Goal: Information Seeking & Learning: Learn about a topic

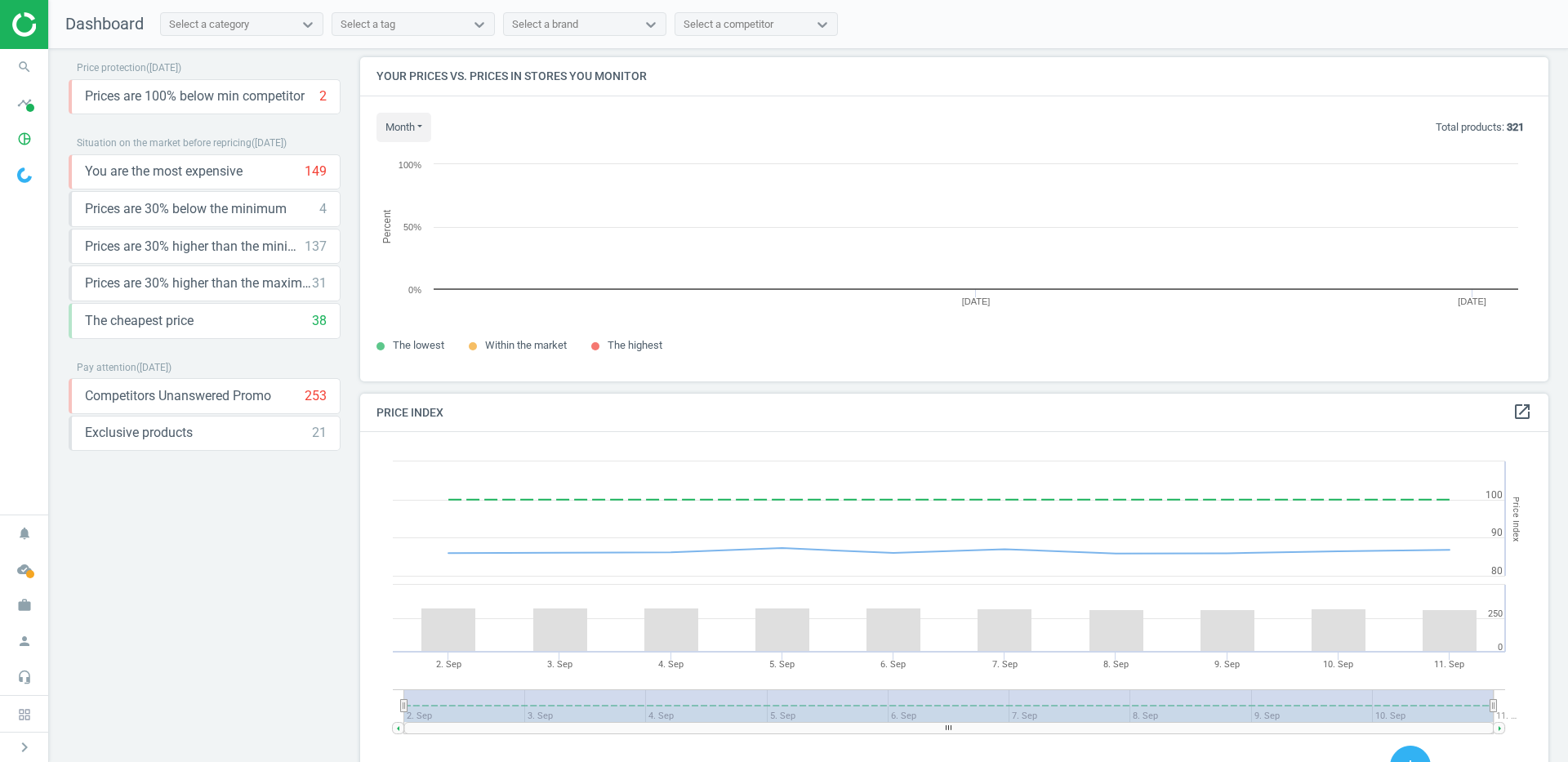
scroll to position [323, 1189]
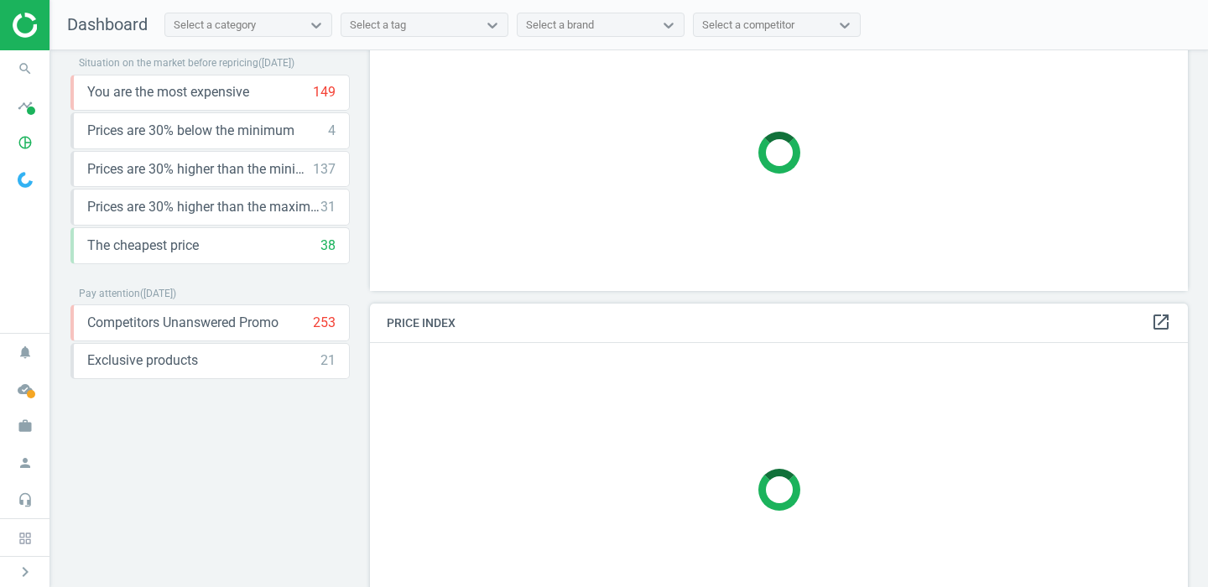
scroll to position [100, 0]
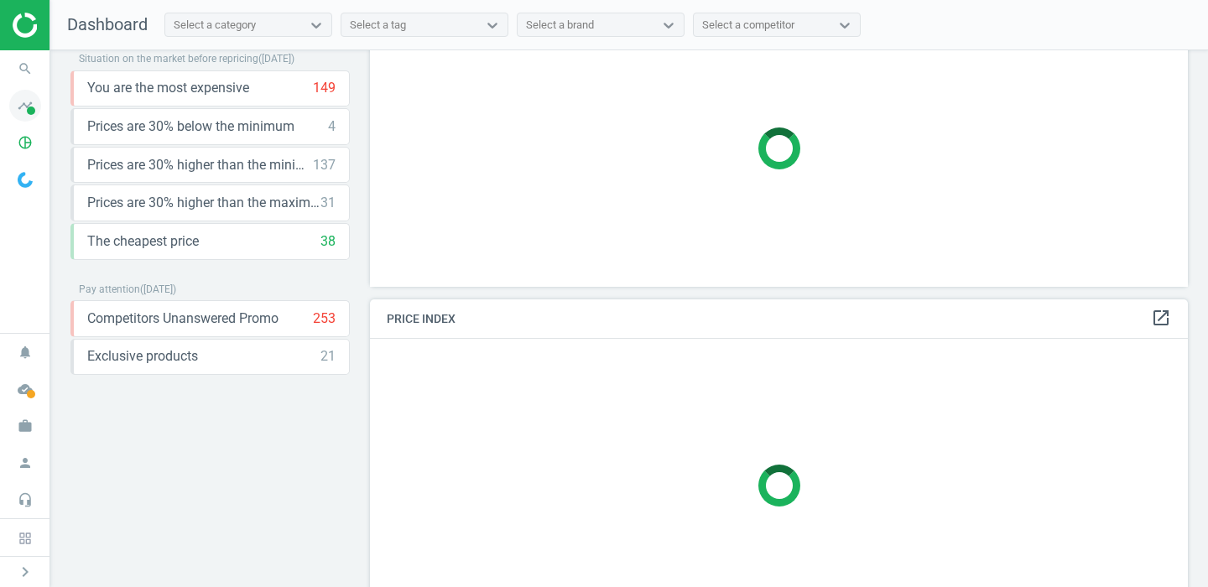
click at [28, 107] on span at bounding box center [31, 111] width 8 height 8
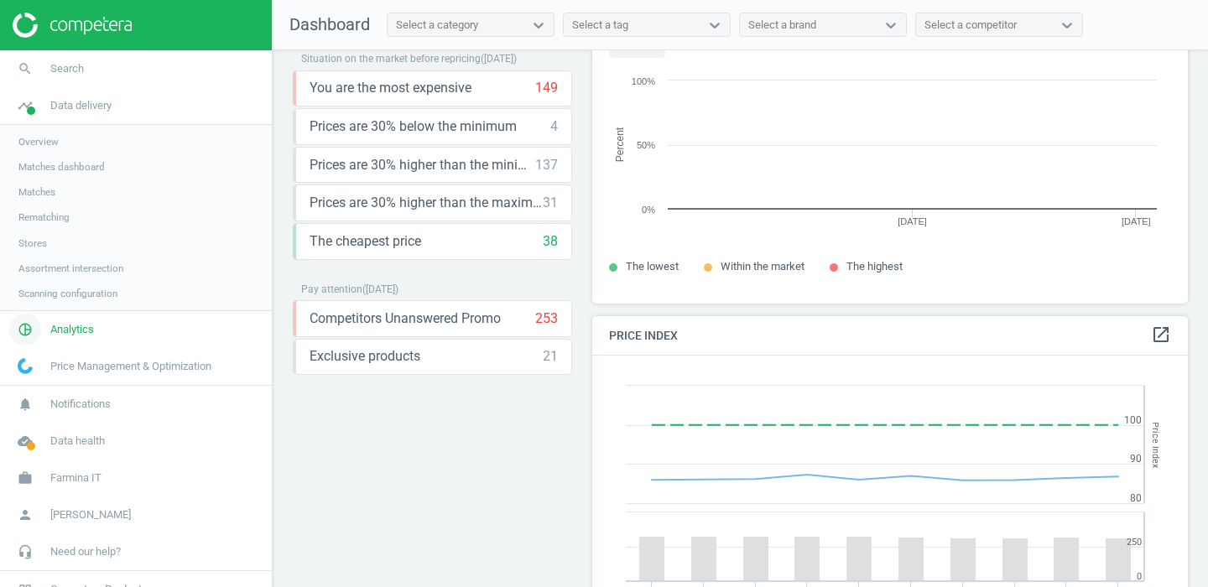
scroll to position [387, 597]
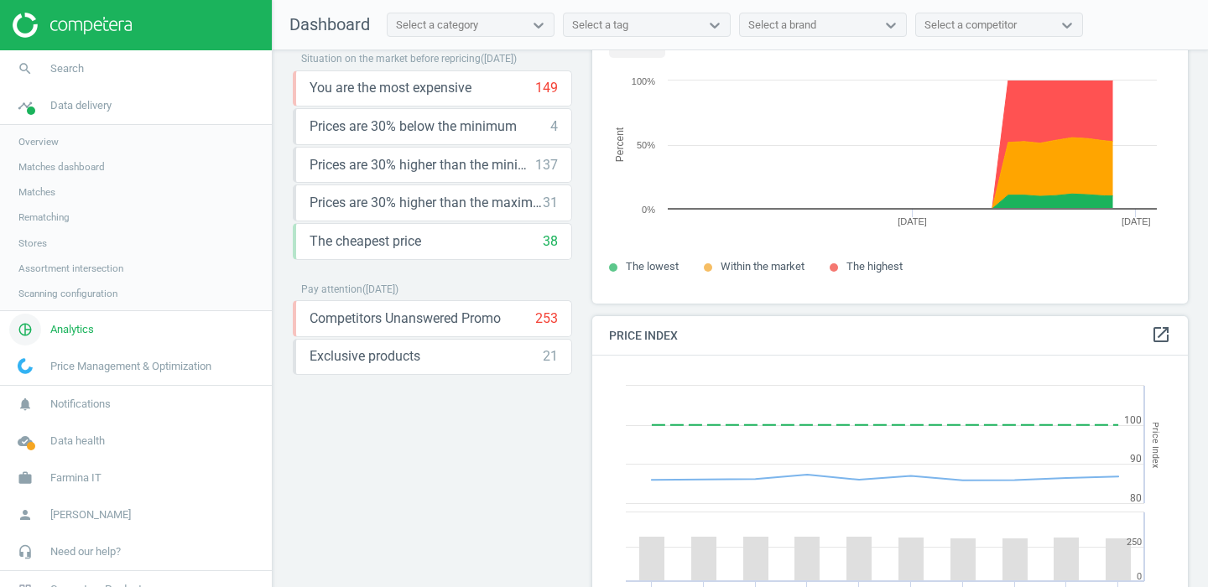
click at [81, 322] on span "Analytics" at bounding box center [72, 329] width 44 height 15
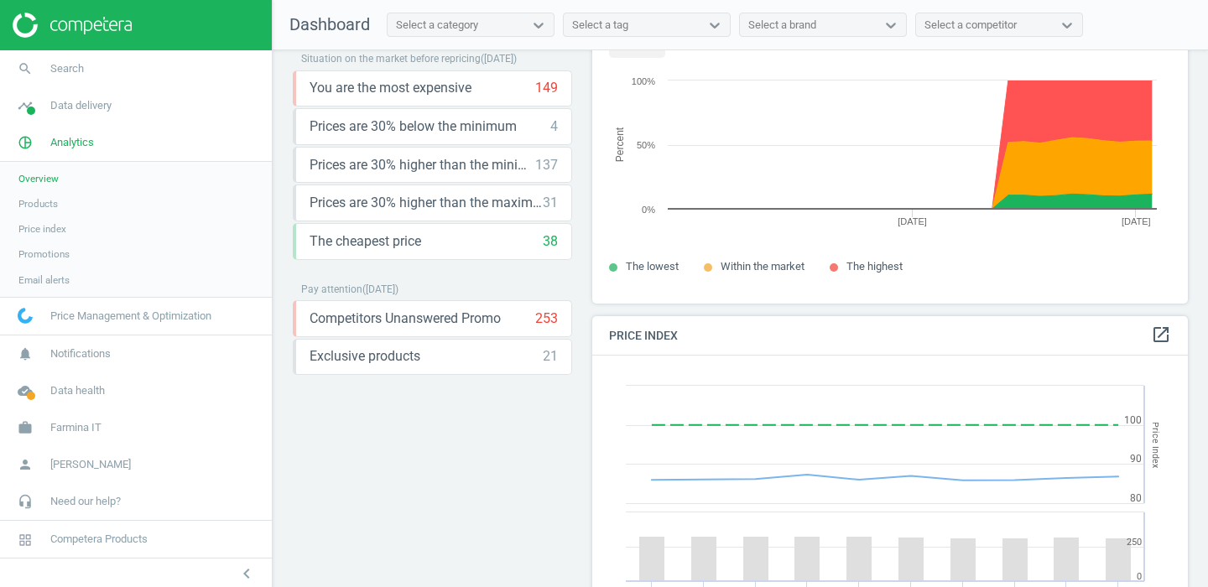
click at [44, 209] on span "Products" at bounding box center [37, 203] width 39 height 13
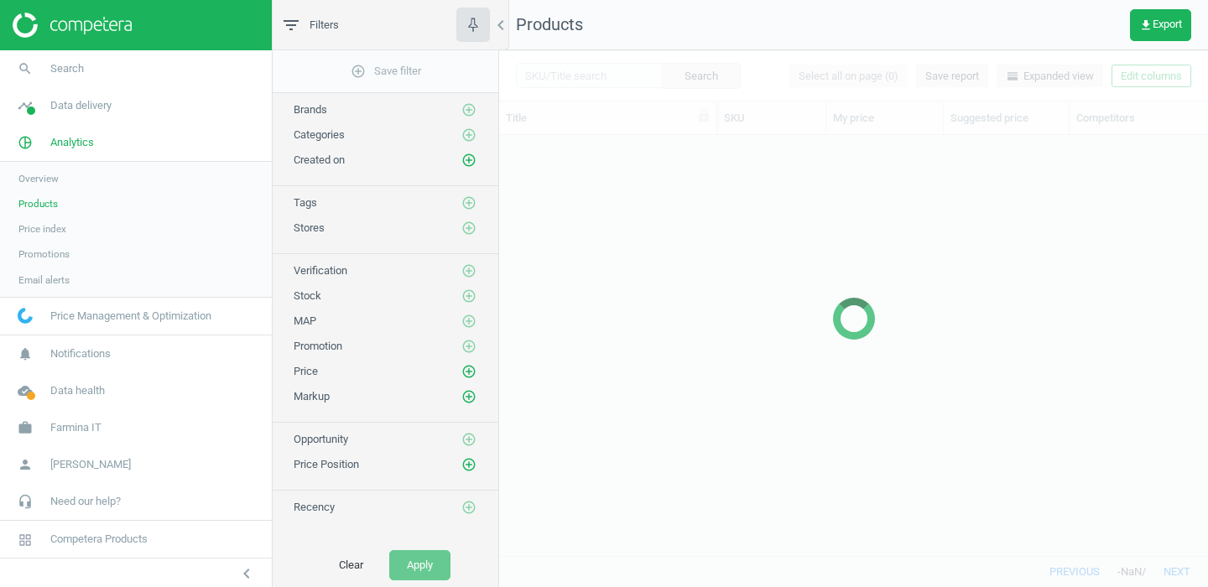
scroll to position [420, 709]
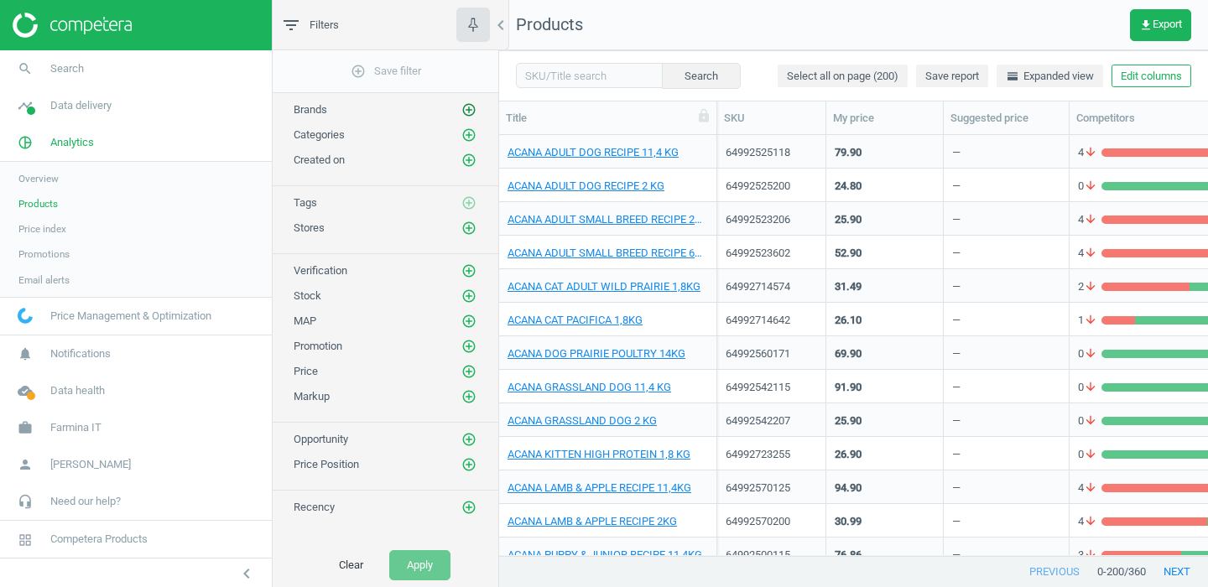
click at [474, 114] on icon "add_circle_outline" at bounding box center [468, 109] width 15 height 15
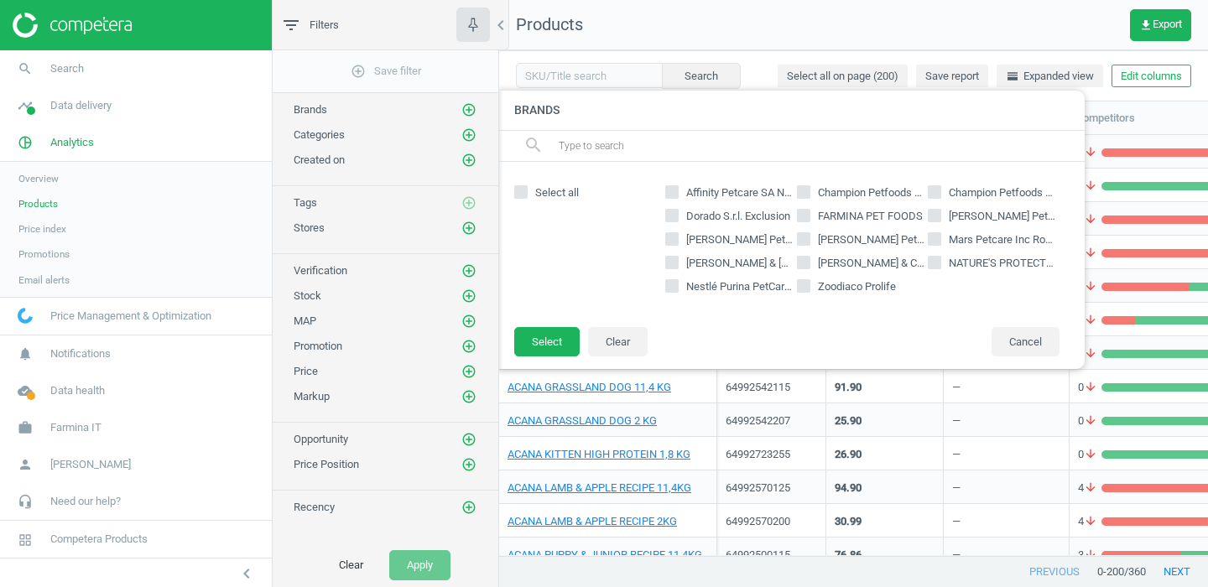
click at [677, 241] on input "[PERSON_NAME] Pet Nutrition Science Diet" at bounding box center [672, 238] width 11 height 11
click at [676, 237] on input "[PERSON_NAME] Pet Nutrition Science Diet" at bounding box center [672, 238] width 11 height 11
checkbox input "false"
click at [691, 377] on div "Brands search Select all Affinity Petcare SA Natural Trainer Champion Petfoods …" at bounding box center [796, 229] width 594 height 295
click at [656, 385] on div at bounding box center [1103, 293] width 1208 height 587
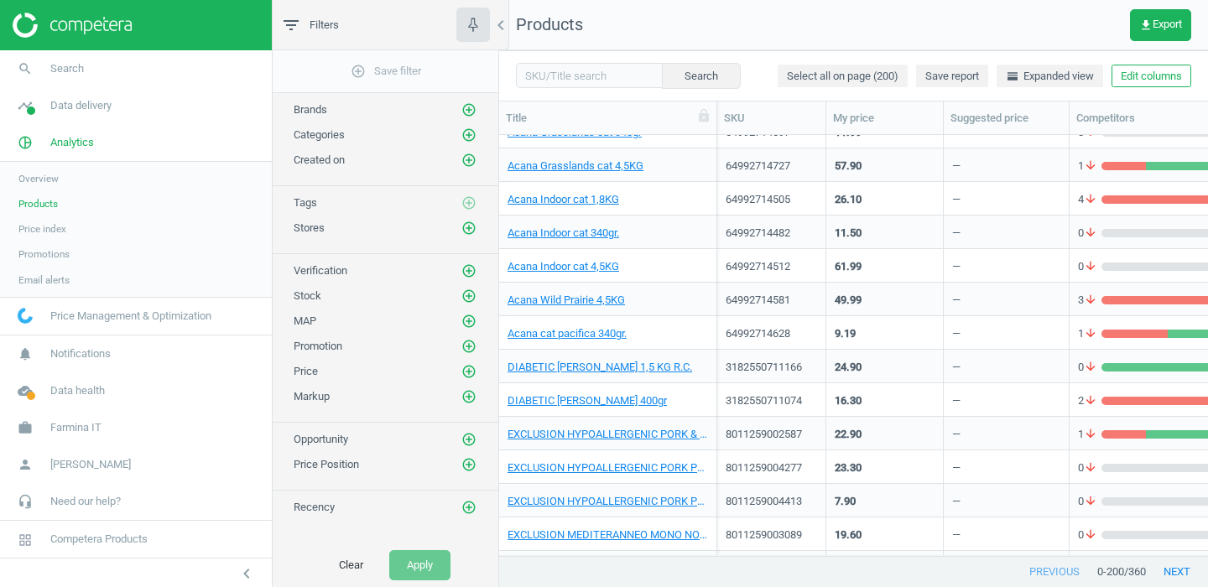
scroll to position [891, 0]
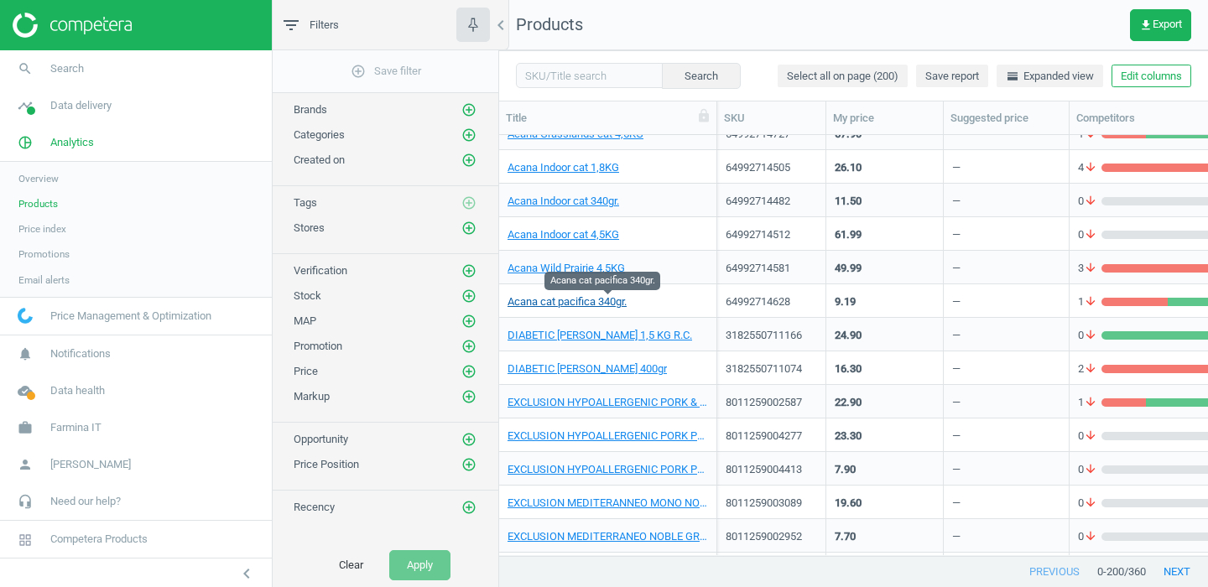
click at [578, 305] on link "Acana cat pacifica 340gr." at bounding box center [567, 302] width 119 height 15
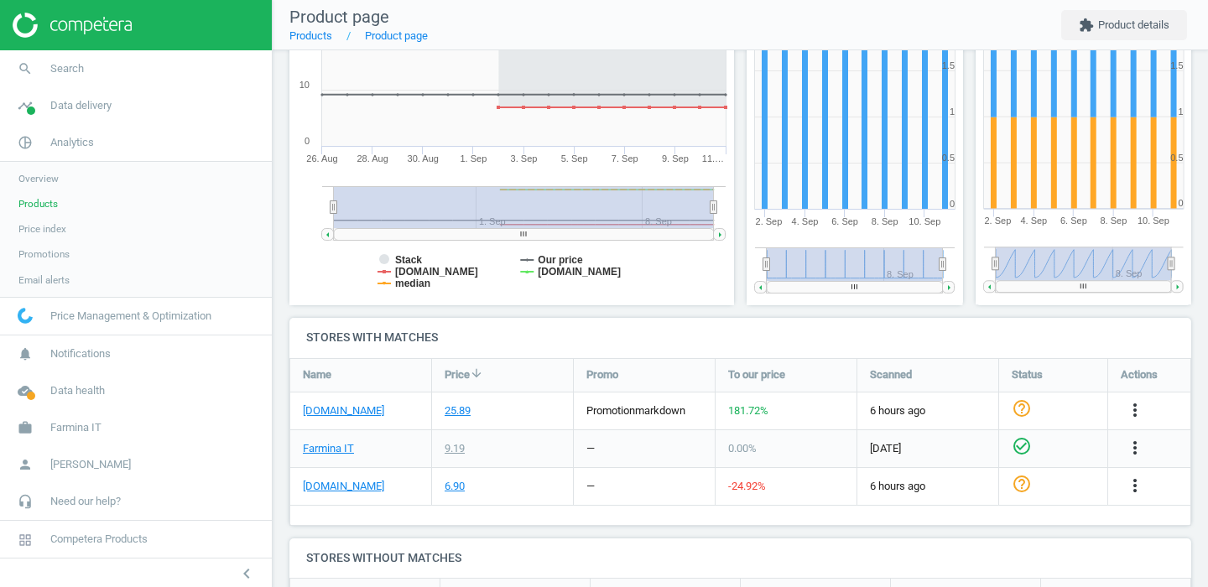
scroll to position [304, 0]
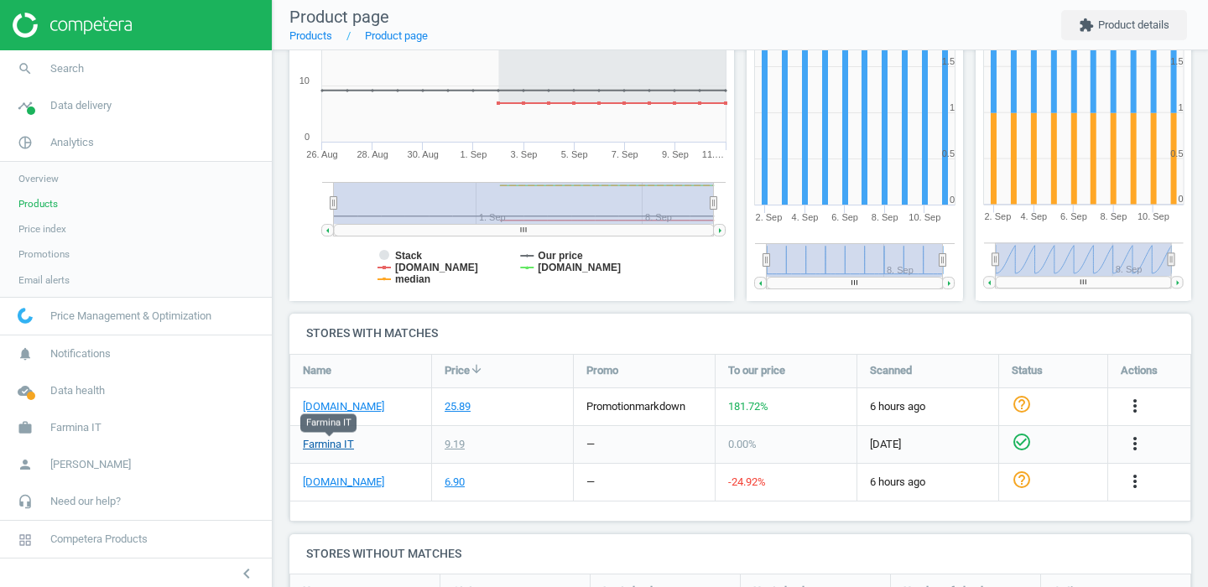
click at [339, 445] on link "Farmina IT" at bounding box center [328, 444] width 51 height 15
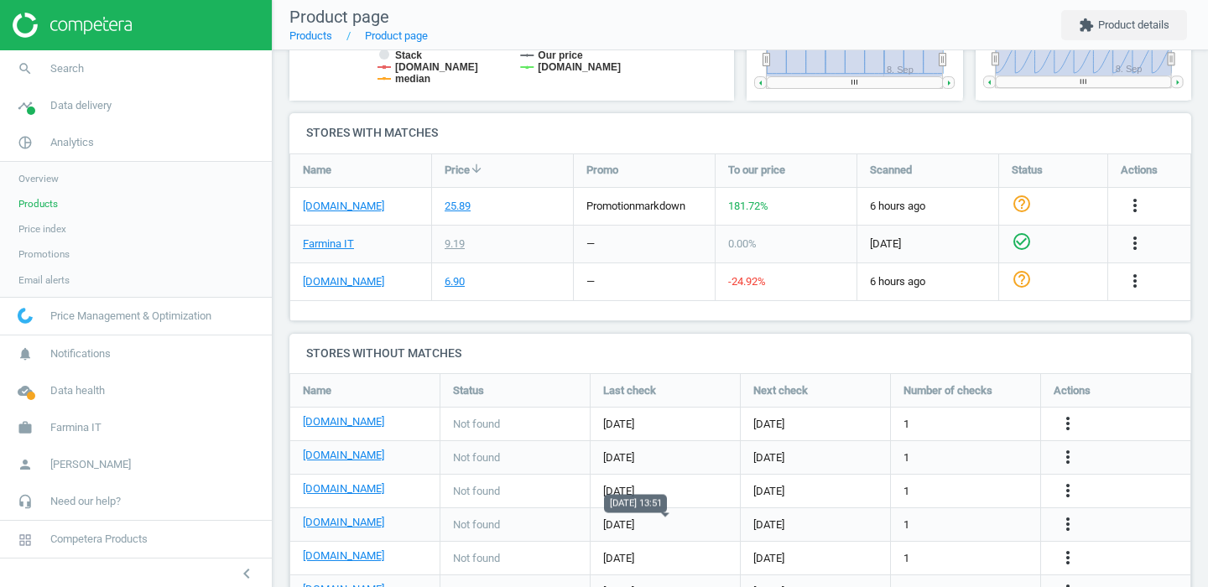
scroll to position [488, 0]
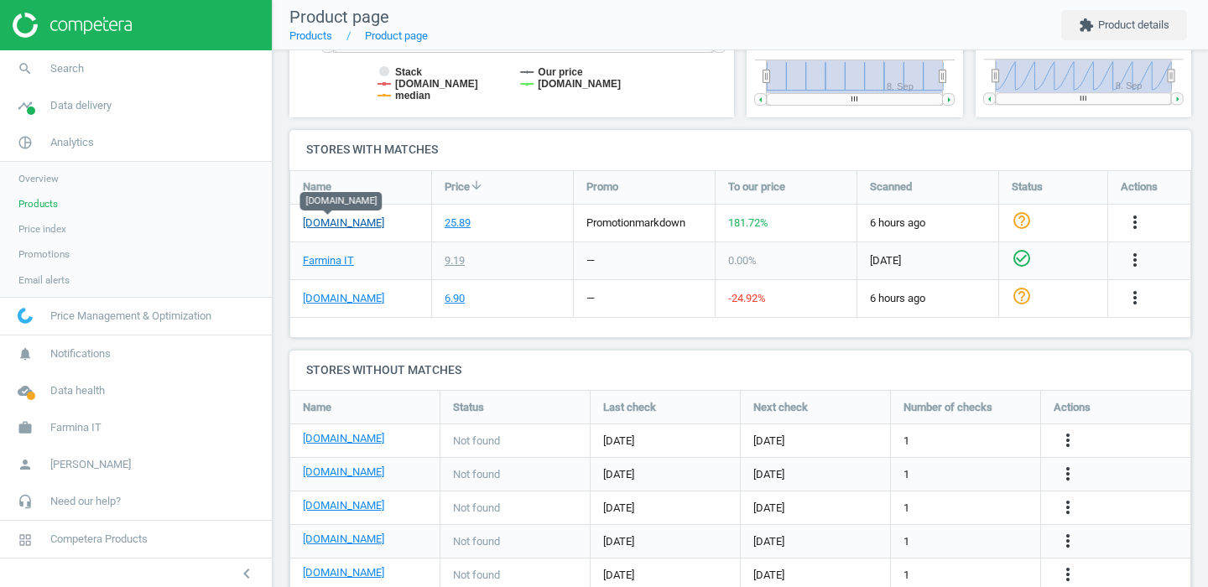
click at [332, 217] on link "[DOMAIN_NAME]" at bounding box center [343, 223] width 81 height 15
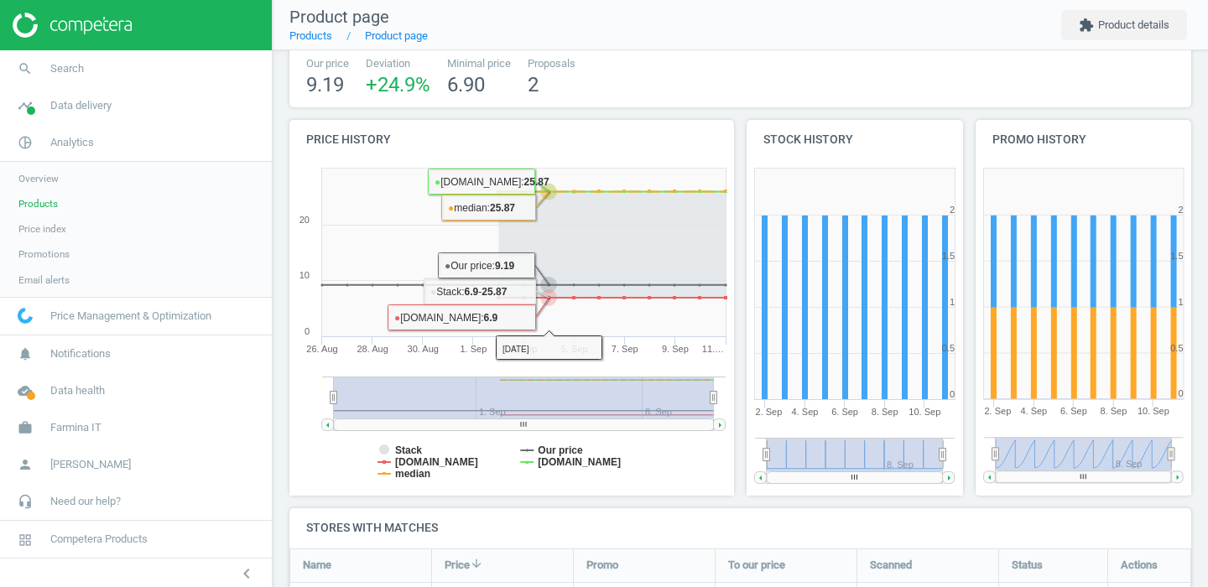
scroll to position [103, 0]
